Goal: Browse casually: Explore the website without a specific task or goal

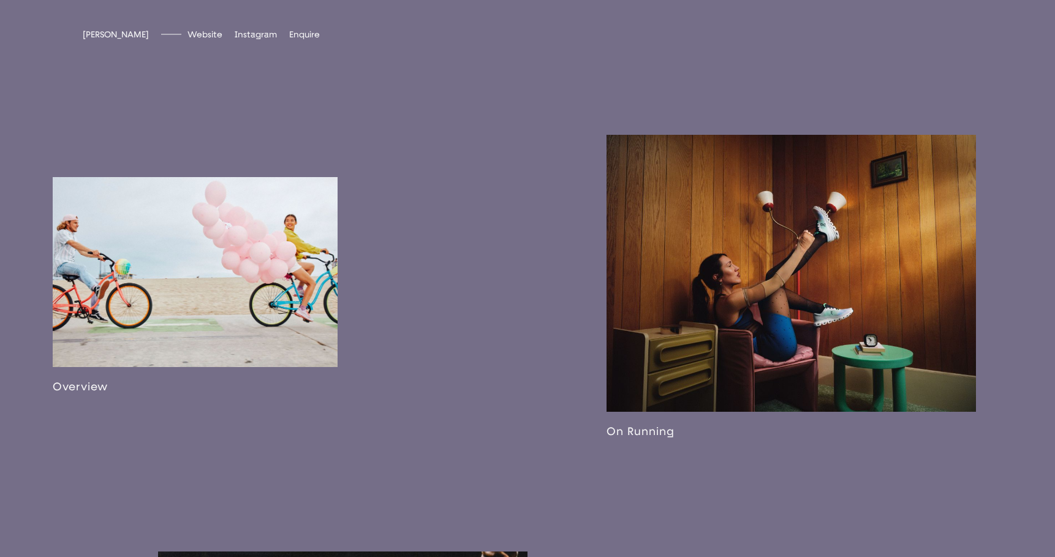
scroll to position [846, 0]
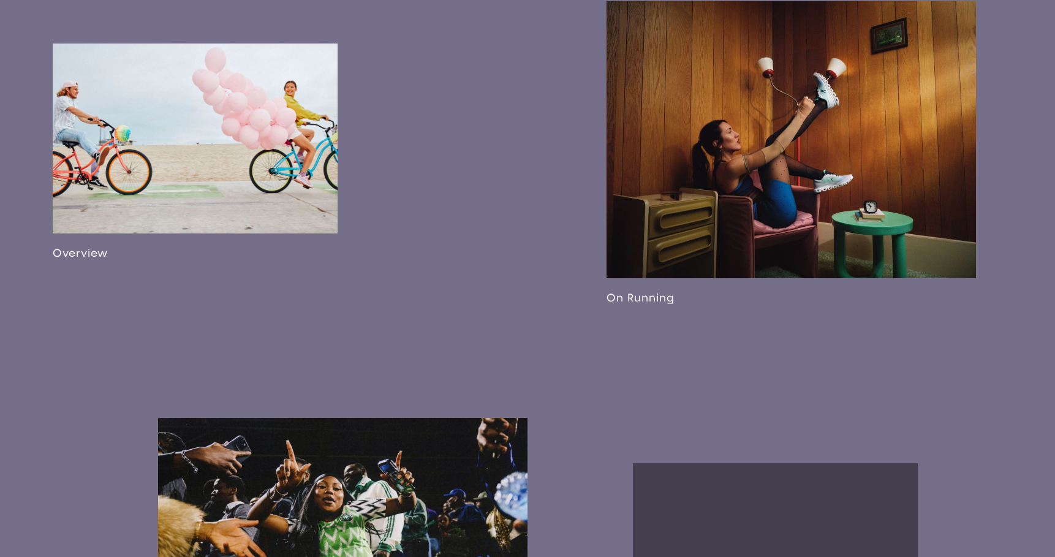
click at [212, 168] on link at bounding box center [195, 152] width 285 height 216
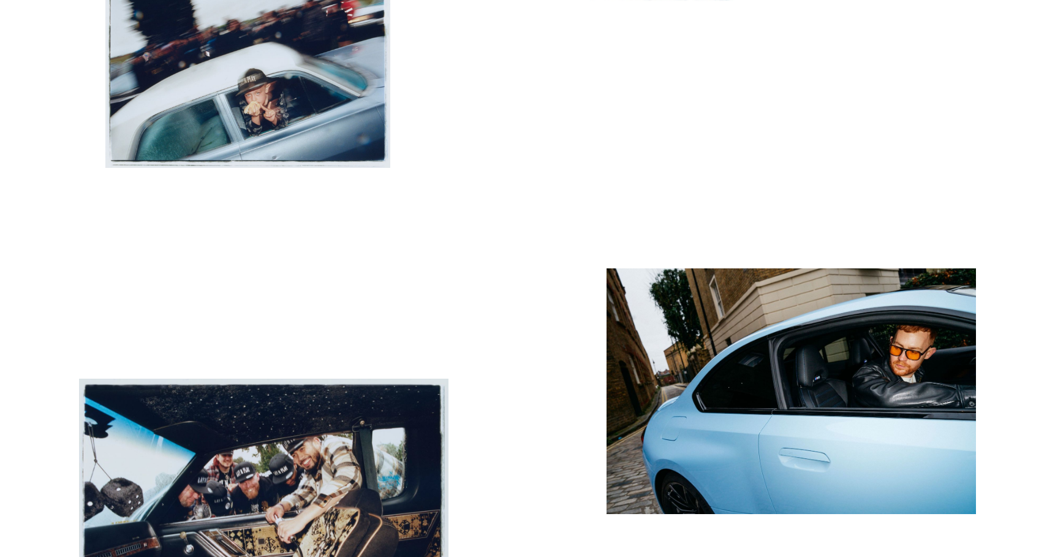
scroll to position [798, 0]
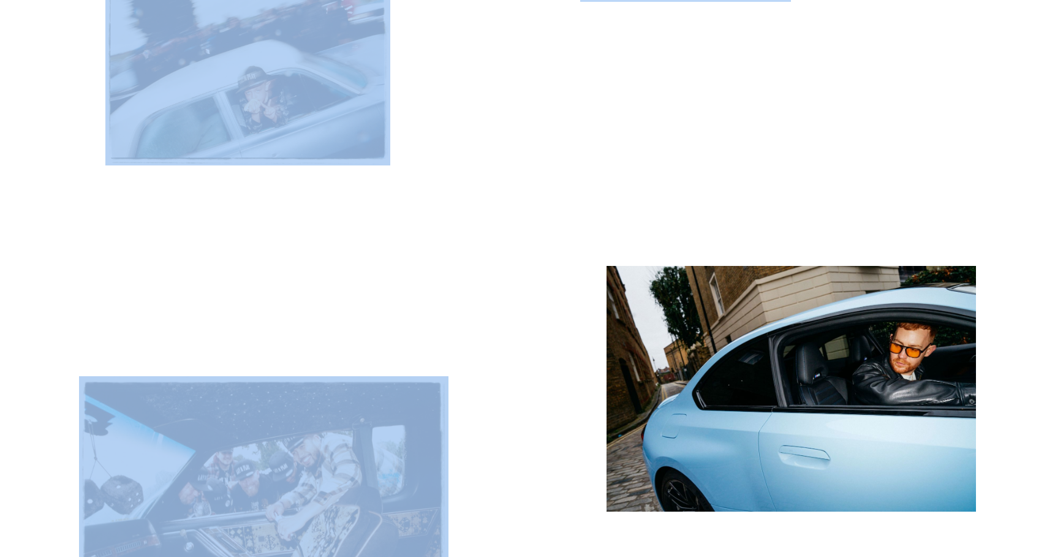
drag, startPoint x: 58, startPoint y: 4, endPoint x: 531, endPoint y: 297, distance: 556.0
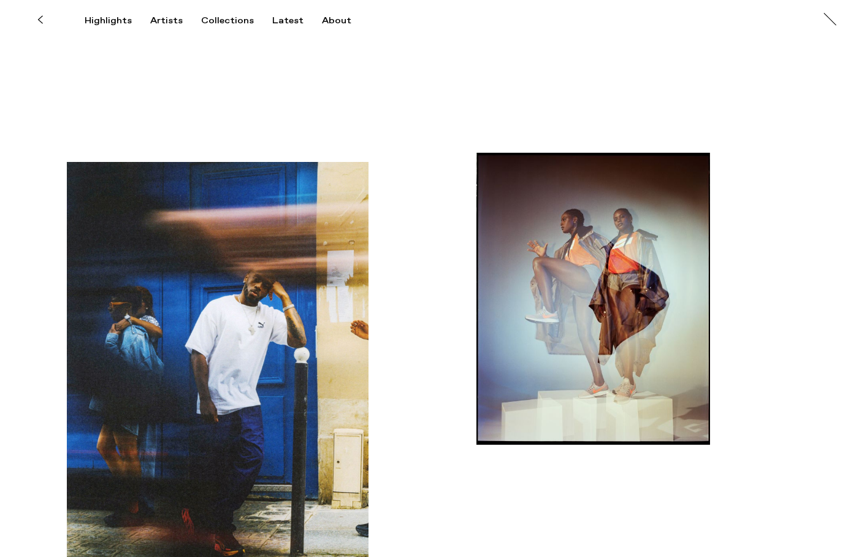
scroll to position [7659, 0]
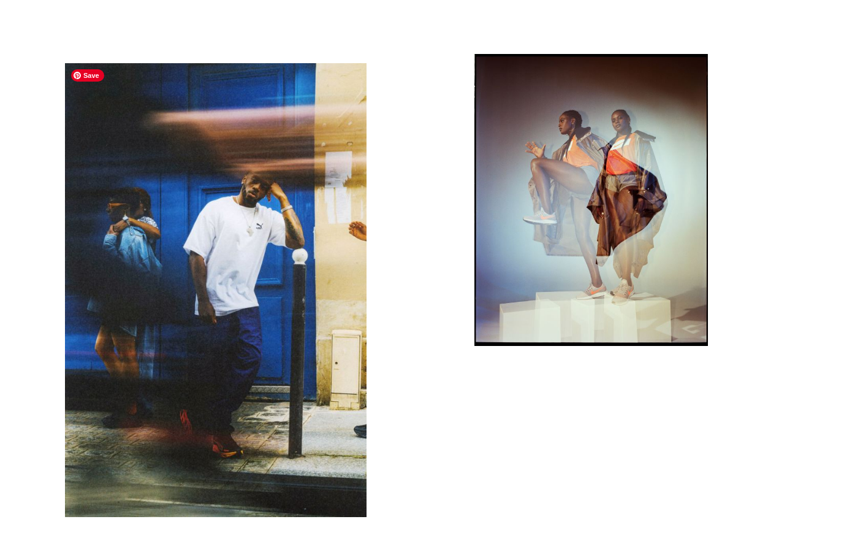
click at [333, 336] on img "button" at bounding box center [216, 290] width 302 height 454
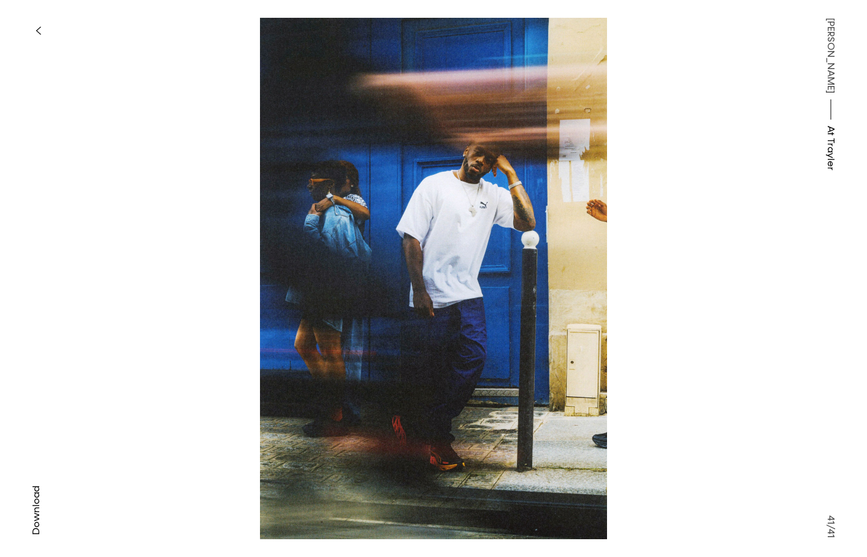
click at [38, 28] on icon "button" at bounding box center [38, 30] width 4 height 7
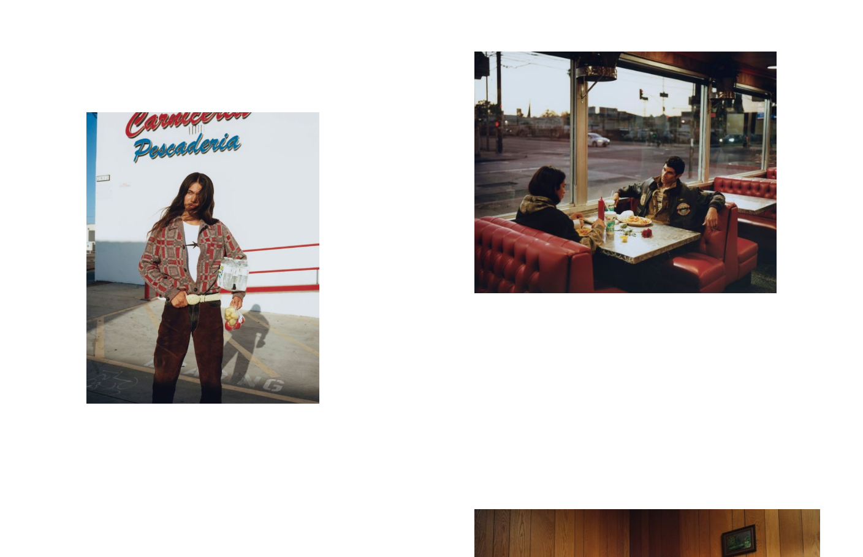
scroll to position [756, 0]
